Goal: Task Accomplishment & Management: Use online tool/utility

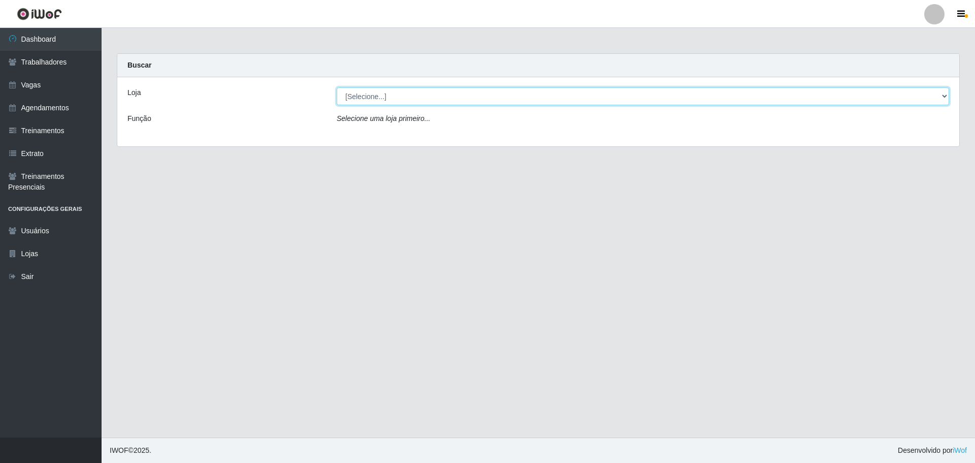
click at [478, 97] on select "[Selecione...] O ROSÁRIO ALIMENTOS" at bounding box center [643, 96] width 613 height 18
click at [337, 87] on select "[Selecione...] O ROSÁRIO ALIMENTOS" at bounding box center [643, 96] width 613 height 18
drag, startPoint x: 474, startPoint y: 91, endPoint x: 471, endPoint y: 98, distance: 6.6
click at [474, 91] on select "[Selecione...] O ROSÁRIO ALIMENTOS" at bounding box center [643, 96] width 613 height 18
select select "349"
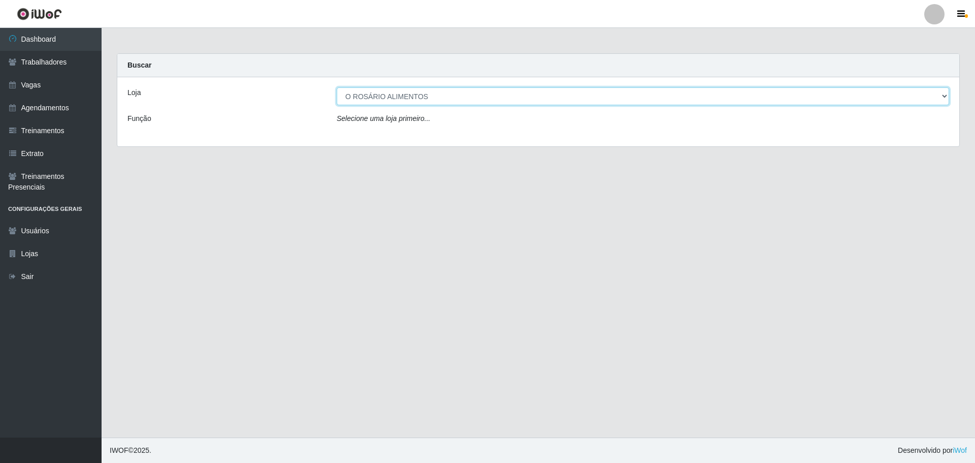
click at [337, 87] on select "[Selecione...] O ROSÁRIO ALIMENTOS" at bounding box center [643, 96] width 613 height 18
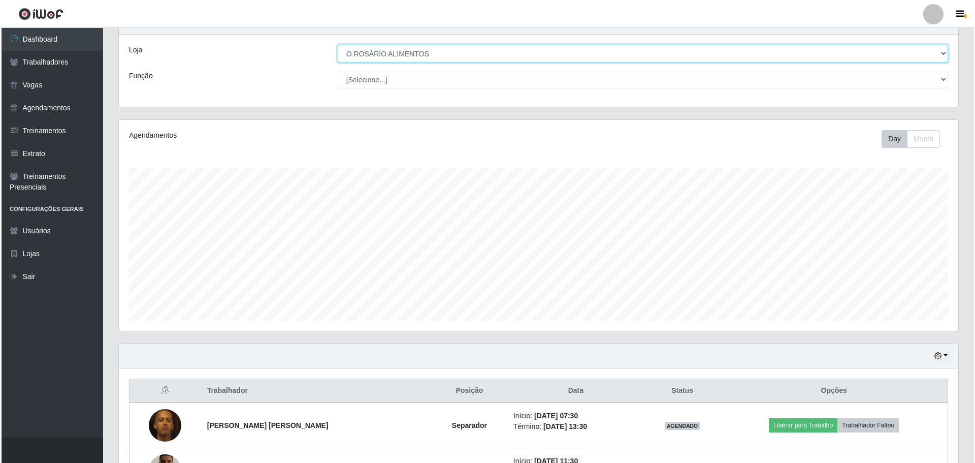
scroll to position [121, 0]
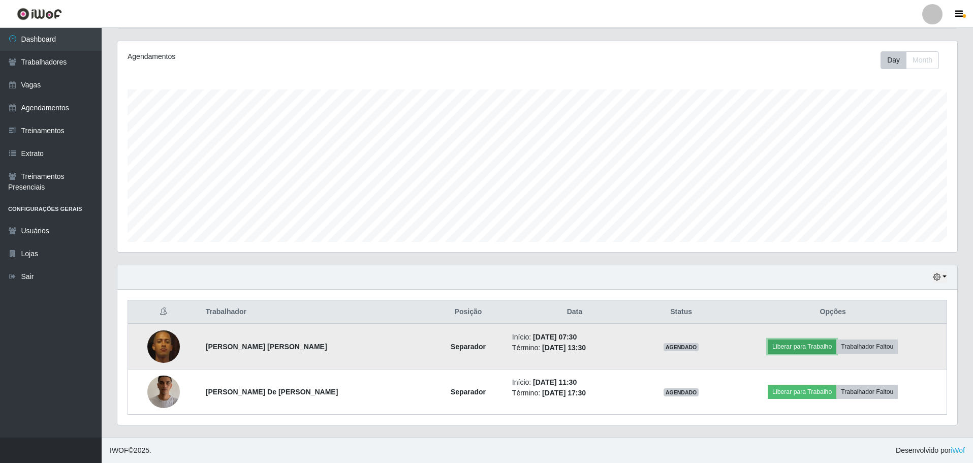
click at [815, 349] on button "Liberar para Trabalho" at bounding box center [802, 346] width 69 height 14
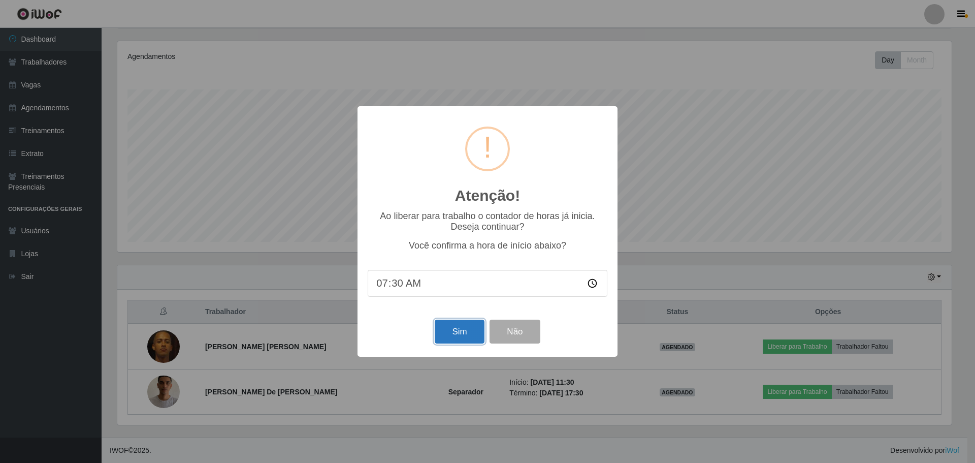
click at [459, 329] on button "Sim" at bounding box center [459, 332] width 49 height 24
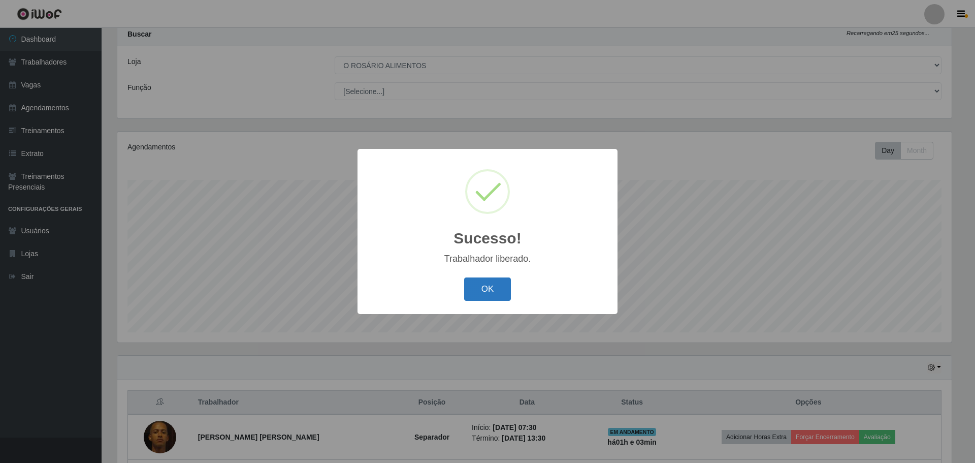
click at [495, 292] on button "OK" at bounding box center [487, 289] width 47 height 24
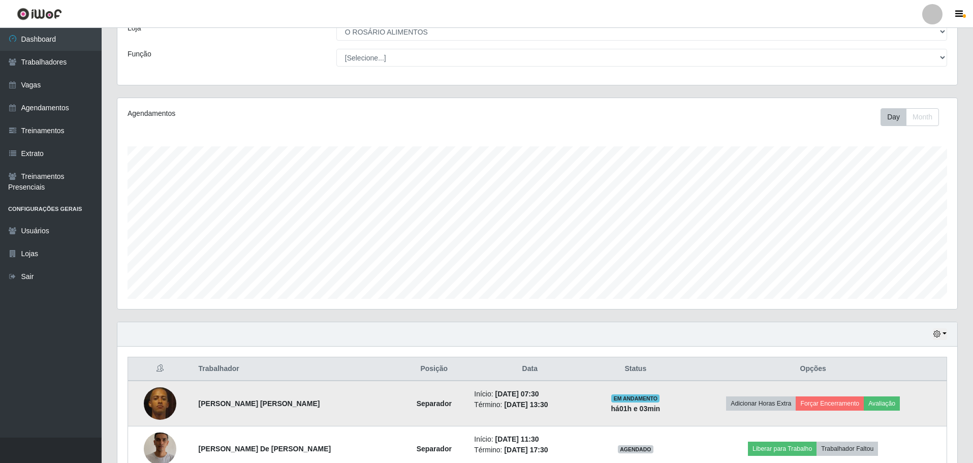
scroll to position [121, 0]
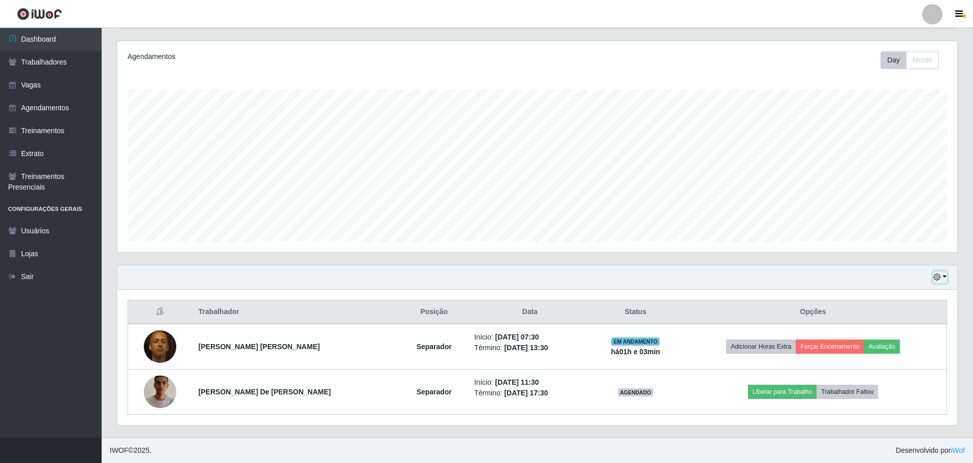
click at [935, 279] on icon "button" at bounding box center [936, 276] width 7 height 7
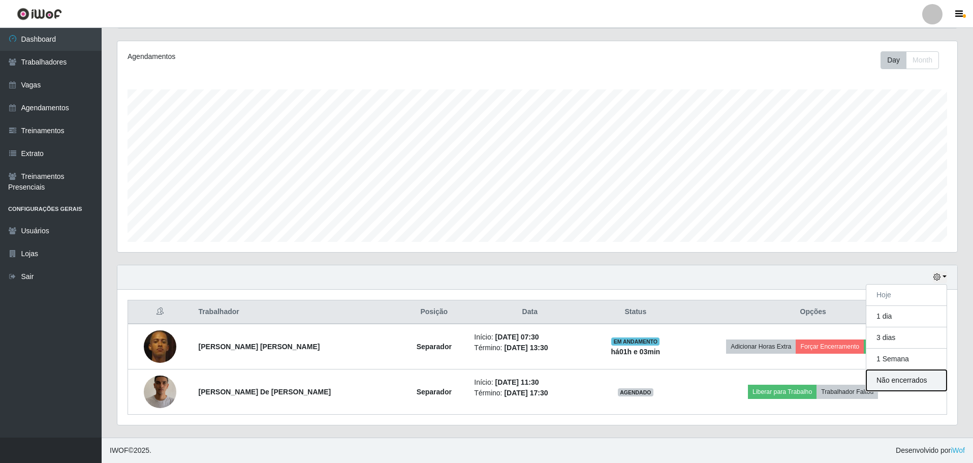
click at [893, 378] on button "Não encerrados" at bounding box center [906, 380] width 80 height 21
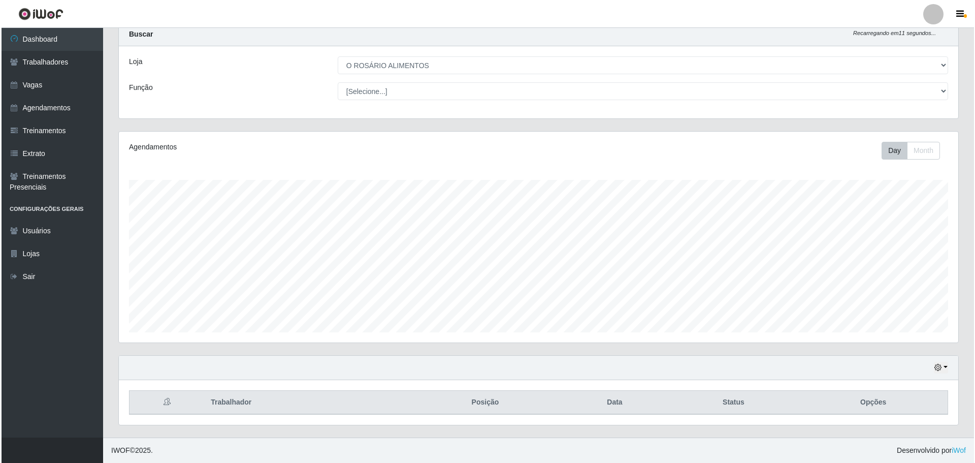
scroll to position [76, 0]
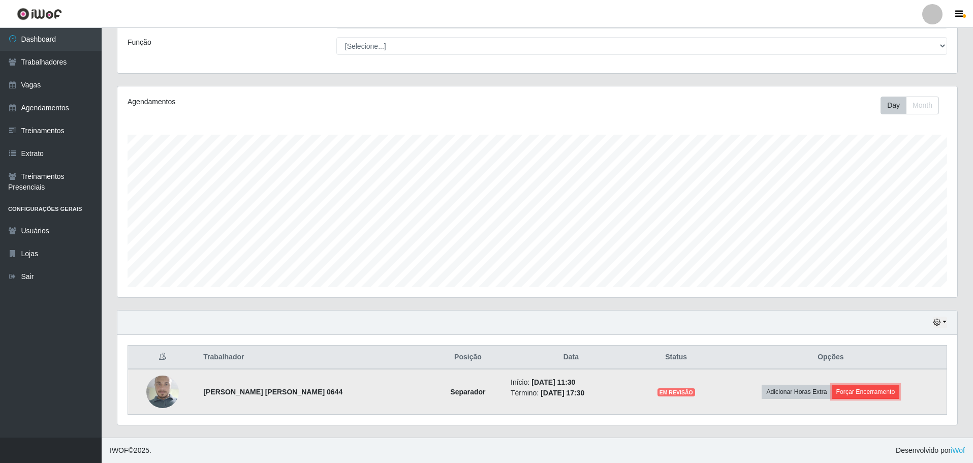
click at [868, 392] on button "Forçar Encerramento" at bounding box center [866, 392] width 68 height 14
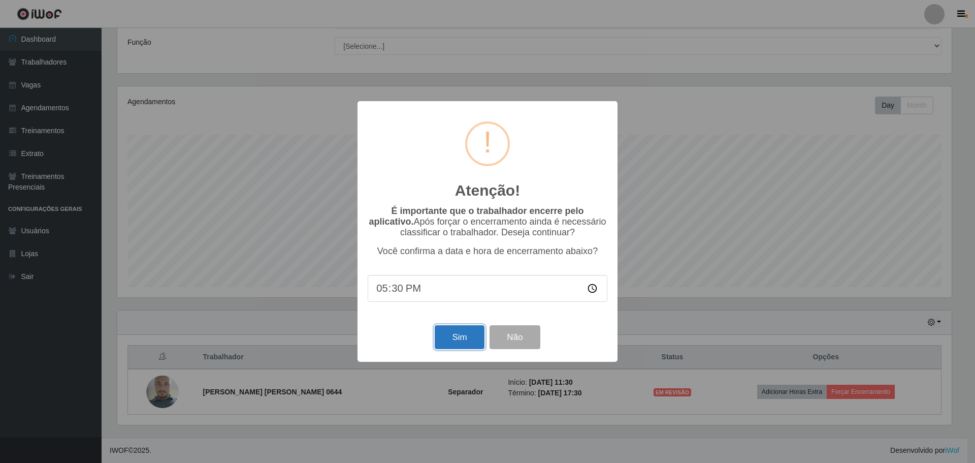
click at [462, 341] on button "Sim" at bounding box center [459, 337] width 49 height 24
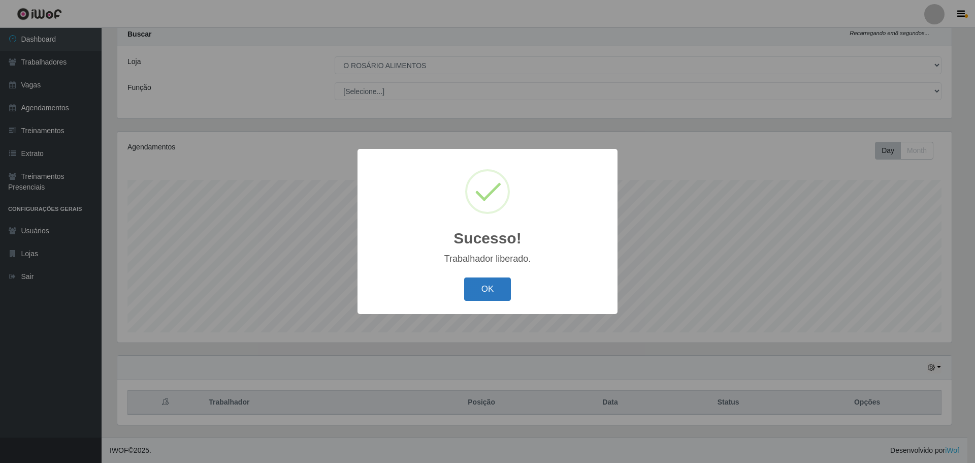
click at [491, 290] on button "OK" at bounding box center [487, 289] width 47 height 24
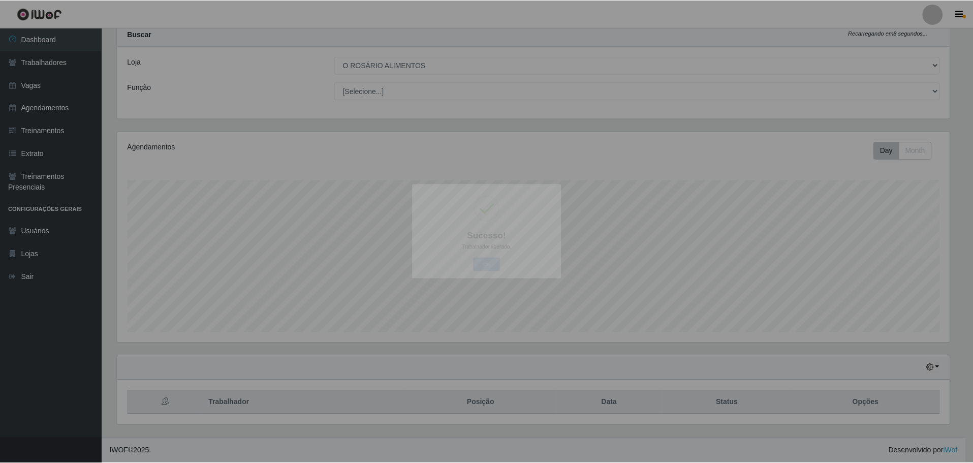
scroll to position [507743, 507114]
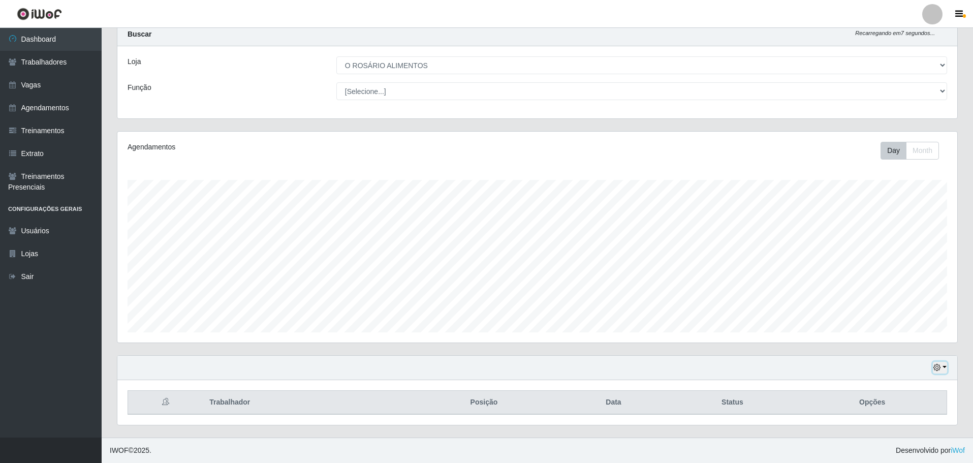
click at [937, 368] on icon "button" at bounding box center [936, 367] width 7 height 7
click at [921, 269] on button "Hoje" at bounding box center [906, 265] width 80 height 21
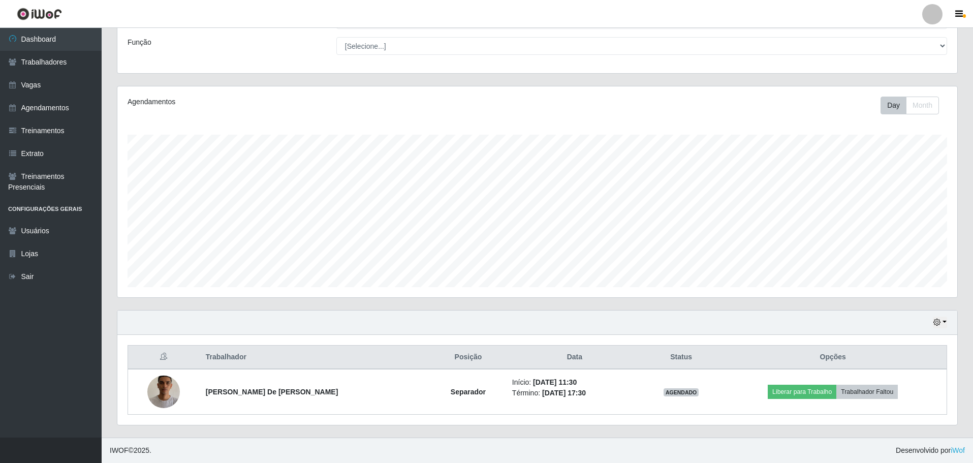
scroll to position [76, 0]
